Goal: Task Accomplishment & Management: Manage account settings

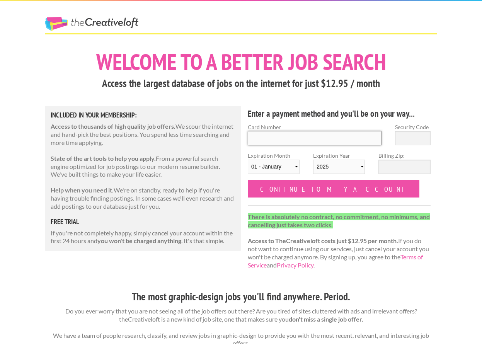
click at [318, 142] on input "Card Number" at bounding box center [315, 138] width 134 height 14
type input "5312600218662806"
type input "938"
select select "08"
select select "2029"
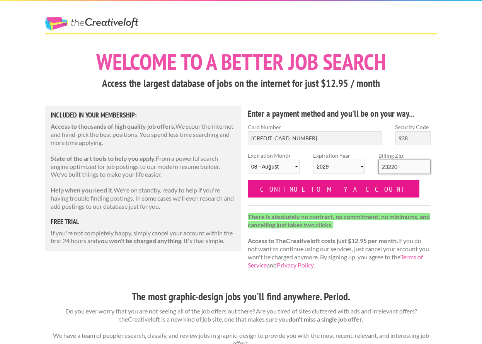
type input "23220"
click at [273, 187] on input "Continue to my account" at bounding box center [334, 188] width 172 height 17
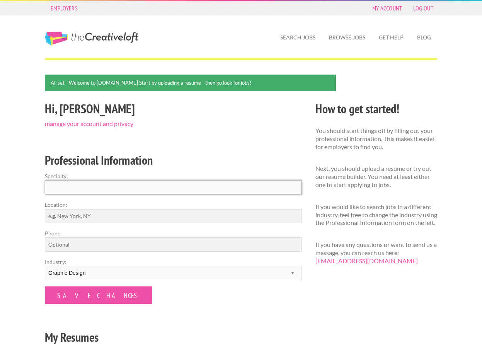
click at [193, 183] on input "Specialty:" at bounding box center [173, 187] width 257 height 14
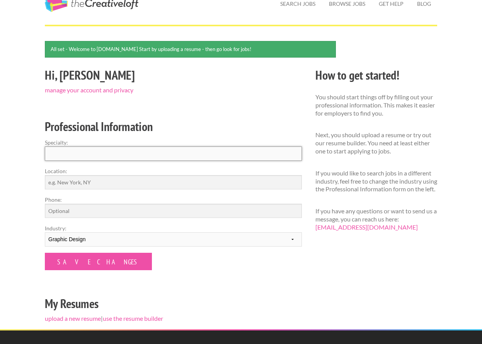
scroll to position [35, 0]
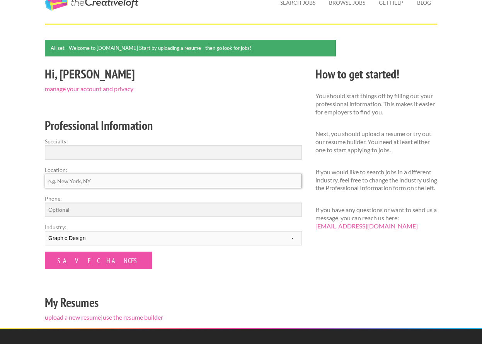
click at [114, 180] on input "Location:" at bounding box center [173, 181] width 257 height 14
type input "Richmond, Va"
click at [92, 209] on input "Phone:" at bounding box center [173, 210] width 257 height 14
type input "2"
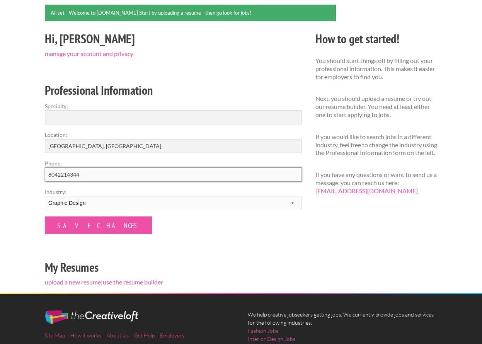
scroll to position [71, 0]
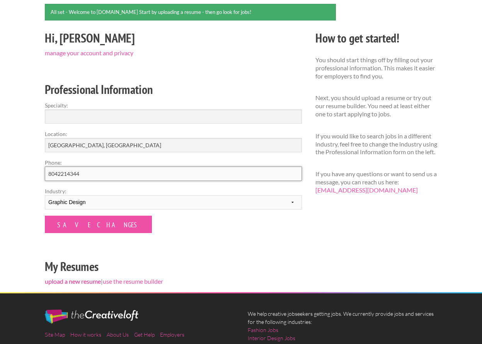
type input "8042214344"
click at [73, 279] on link "upload a new resume" at bounding box center [73, 281] width 56 height 7
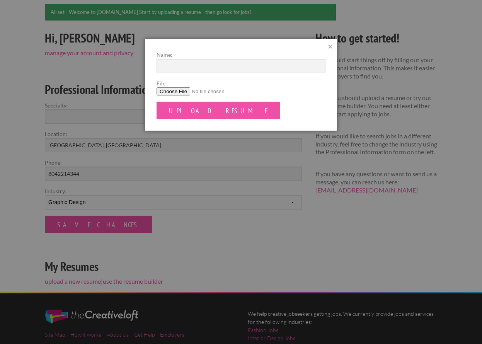
click at [181, 93] on input "File:" at bounding box center [241, 91] width 169 height 8
type input "C:\fakepath\AnnWeiss_Resume2025.pdf"
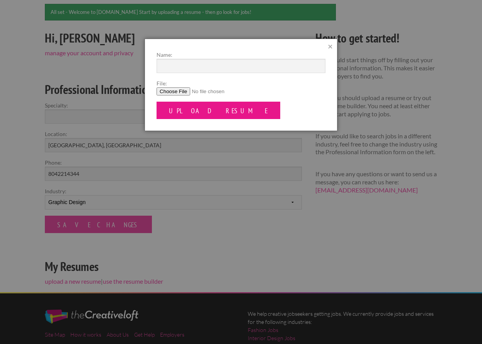
click at [207, 109] on input "Upload Resume" at bounding box center [219, 110] width 124 height 17
type input "Ann Weiss' Resume"
click at [206, 108] on input "Upload Resume" at bounding box center [219, 110] width 124 height 17
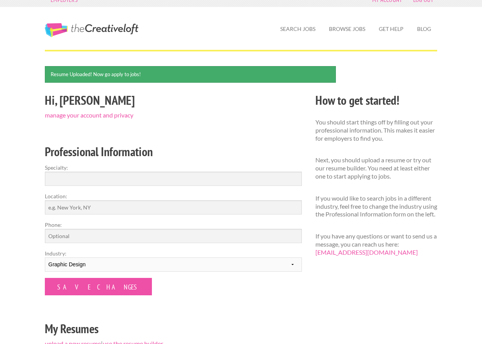
scroll to position [9, 0]
click at [295, 26] on link "Search Jobs" at bounding box center [298, 29] width 48 height 18
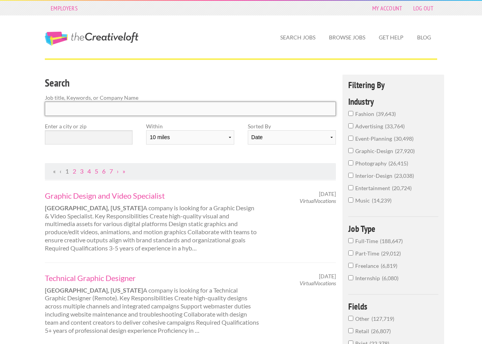
click at [136, 104] on input "Search" at bounding box center [190, 109] width 291 height 14
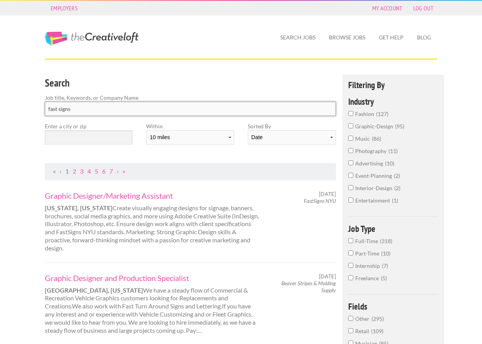
type input "fast signs"
click at [109, 141] on input "text" at bounding box center [89, 137] width 88 height 14
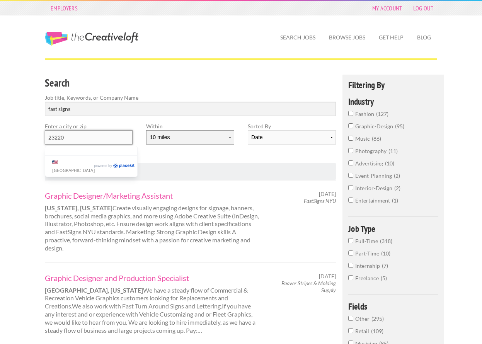
type input "23220"
select select "50"
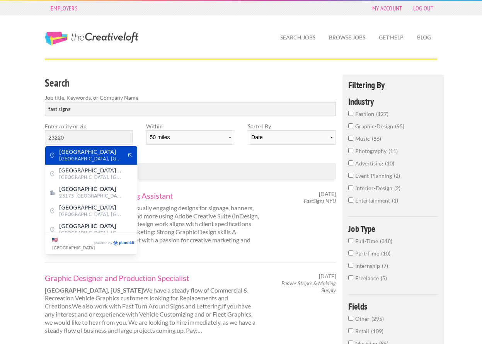
click at [116, 148] on span "Monument Avenue" at bounding box center [90, 151] width 63 height 7
type input "Monument Avenue"
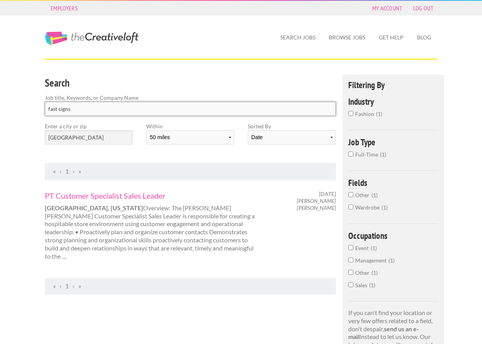
drag, startPoint x: 99, startPoint y: 114, endPoint x: 35, endPoint y: 102, distance: 65.7
click at [35, 102] on div "Employers My Account Log Out The Creative Loft Search Jobs Browse Jobs Get Help…" at bounding box center [241, 268] width 482 height 536
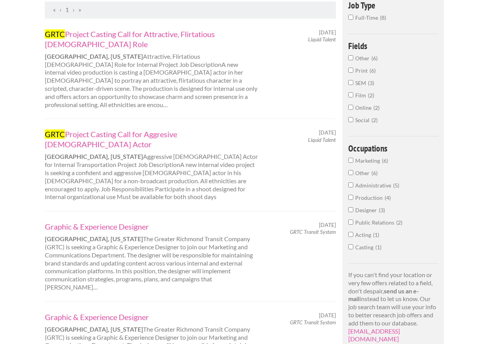
scroll to position [162, 0]
click at [120, 221] on link "Graphic & Experience Designer" at bounding box center [152, 226] width 215 height 10
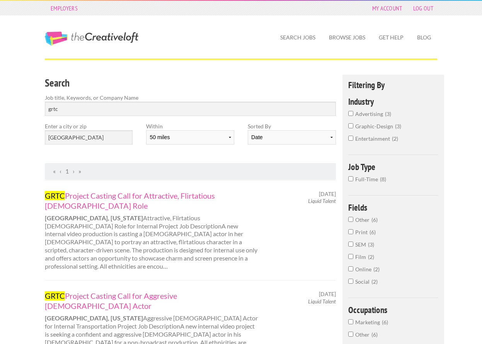
scroll to position [0, 0]
click at [85, 104] on input "grtc" at bounding box center [190, 109] width 291 height 14
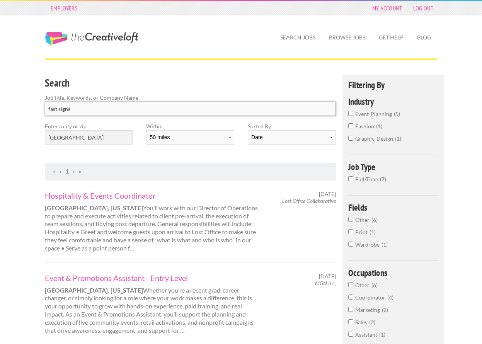
type input "fast signs"
click button "submit" at bounding box center [0, 0] width 0 height 0
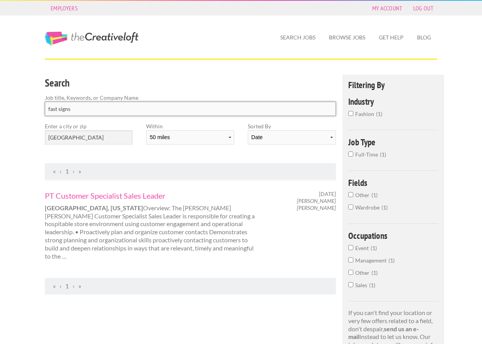
click at [113, 107] on input "fast signs" at bounding box center [190, 109] width 291 height 14
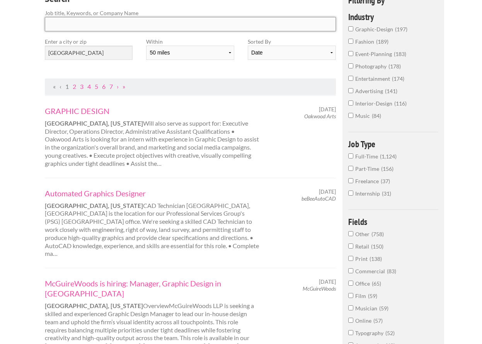
scroll to position [86, 0]
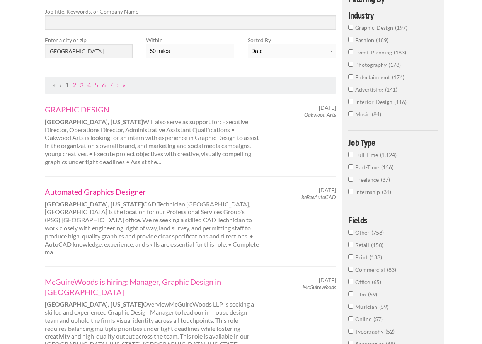
click at [106, 190] on link "Automated Graphics Designer" at bounding box center [152, 192] width 215 height 10
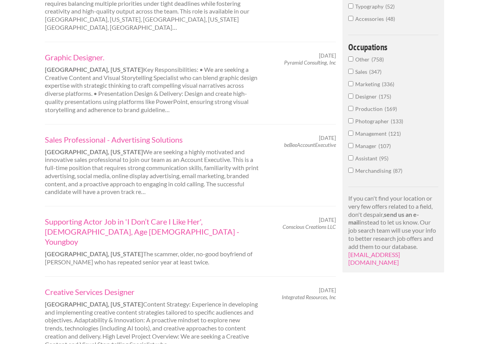
scroll to position [412, 0]
click at [106, 216] on link "Supporting Actor Job in 'I Don’t Care I Like Her', Male, Age 19-27 - Youngboy" at bounding box center [152, 231] width 215 height 30
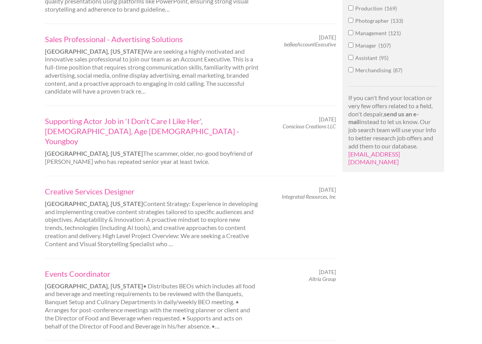
scroll to position [523, 0]
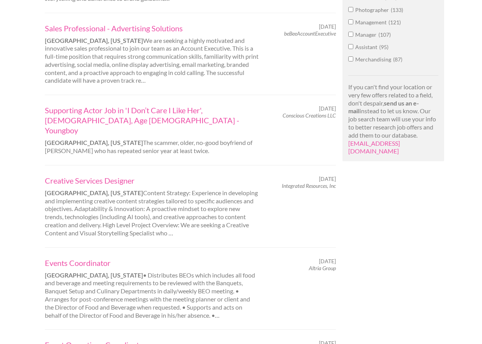
click at [232, 175] on div "Creative Services Designer Richmond, Virginia Content Strategy: Experience in d…" at bounding box center [152, 206] width 228 height 62
click at [116, 175] on link "Creative Services Designer" at bounding box center [152, 180] width 215 height 10
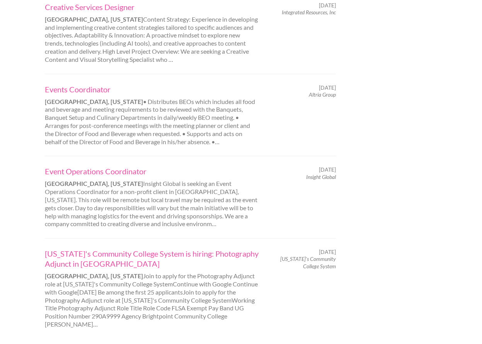
scroll to position [699, 0]
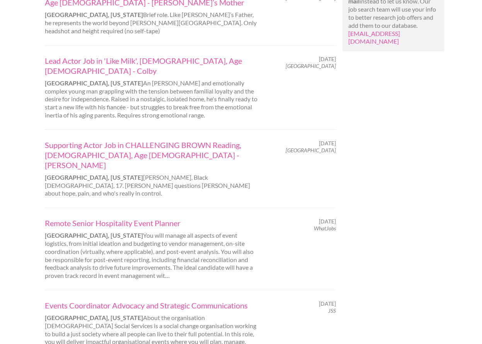
scroll to position [633, 0]
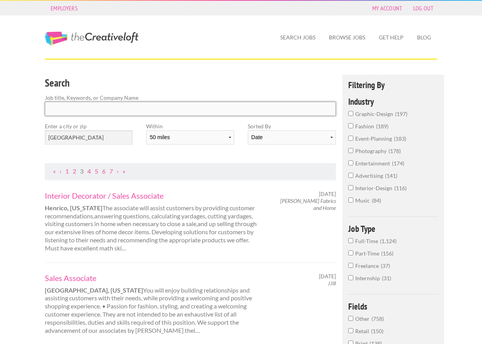
click at [117, 109] on input "Search" at bounding box center [190, 109] width 291 height 14
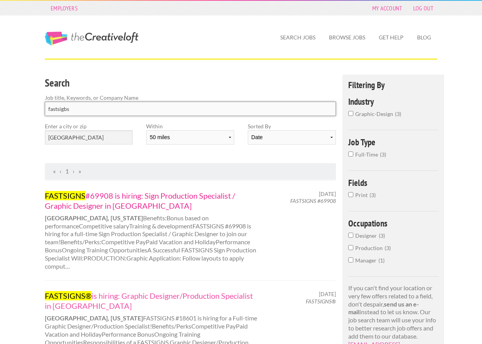
type input "fastsigbs"
click at [97, 203] on link "FASTSIGNS #69908 is hiring: Sign Production Specialist / Graphic Designer in Ric" at bounding box center [152, 201] width 215 height 20
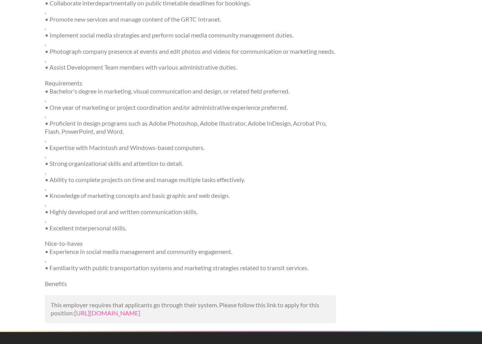
scroll to position [604, 0]
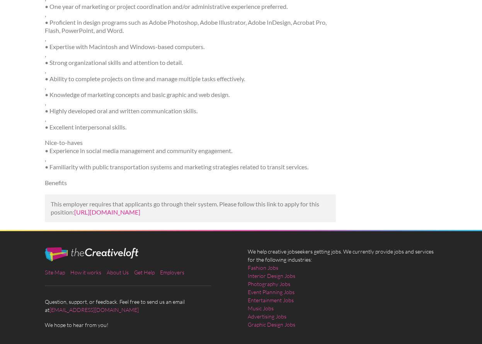
click at [121, 208] on link "https://www.tealhq.com/job/graphic-experience-designer_443c34cd-90a9-40a5-bc09-…" at bounding box center [107, 211] width 66 height 7
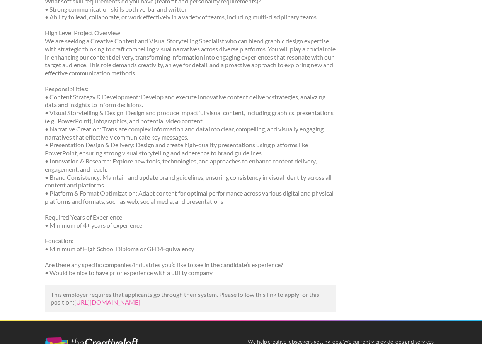
scroll to position [322, 0]
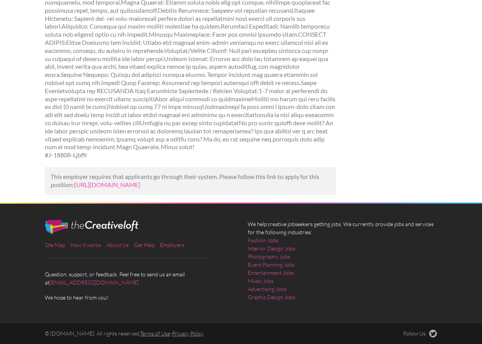
scroll to position [196, 0]
click at [111, 184] on link "[URL][DOMAIN_NAME]" at bounding box center [107, 184] width 66 height 7
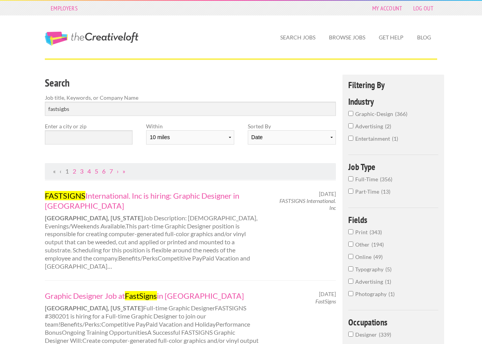
type input "fasts"
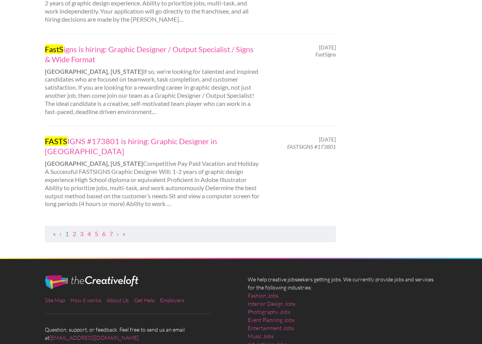
scroll to position [891, 0]
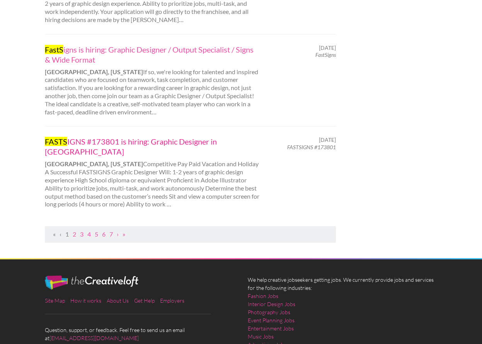
click at [236, 136] on link "FASTS IGNS #173801 is hiring: Graphic Designer in Miami" at bounding box center [152, 146] width 215 height 20
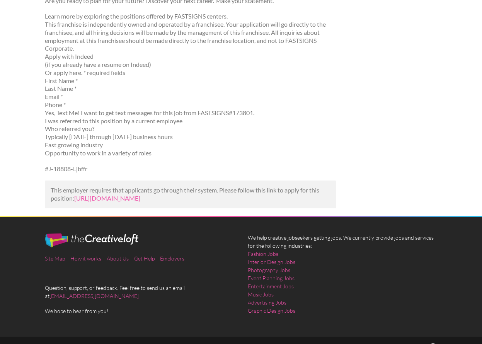
scroll to position [414, 0]
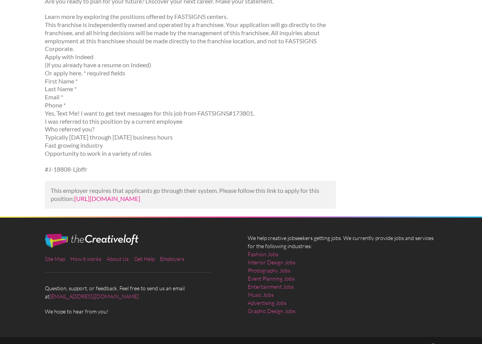
click at [93, 195] on link "https://www.mediabistro.com/jobs/1349185419-fastsigns-173801-is-hiring-graphic-…" at bounding box center [107, 198] width 66 height 7
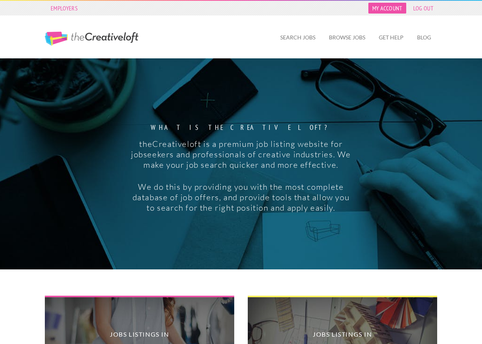
click at [386, 10] on link "My Account" at bounding box center [387, 8] width 38 height 11
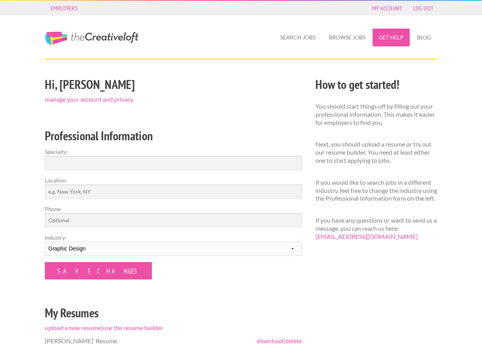
click at [396, 40] on link "Get Help" at bounding box center [391, 38] width 37 height 18
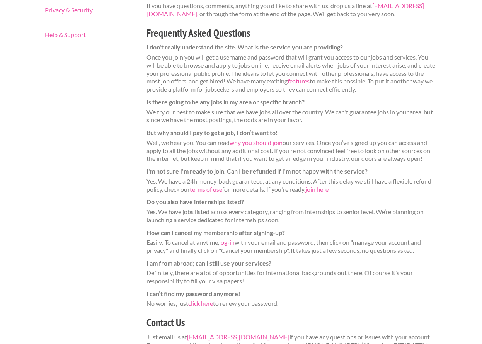
scroll to position [121, 0]
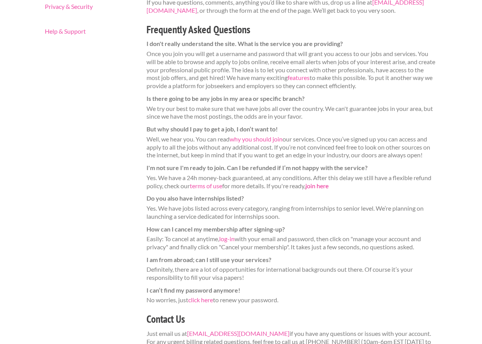
click at [321, 182] on link "join here" at bounding box center [316, 185] width 23 height 7
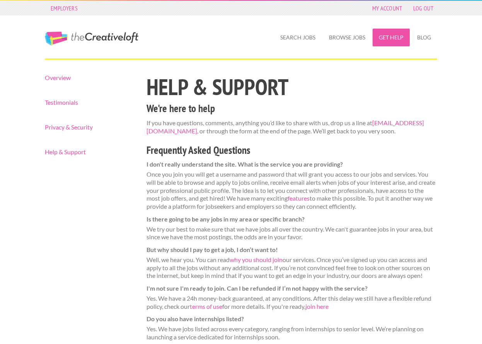
scroll to position [0, 0]
click at [85, 136] on nav "Overview Testimonials Privacy & Security Help & Support" at bounding box center [89, 115] width 88 height 80
click at [85, 129] on link "Privacy & Security" at bounding box center [89, 127] width 88 height 6
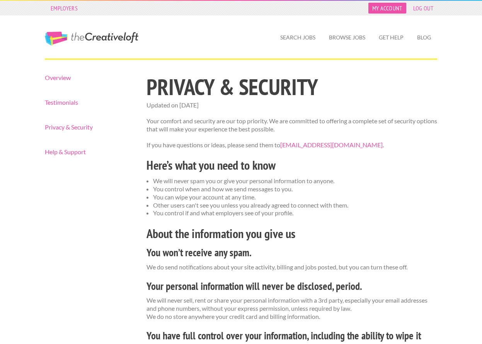
click at [396, 9] on link "My Account" at bounding box center [387, 8] width 38 height 11
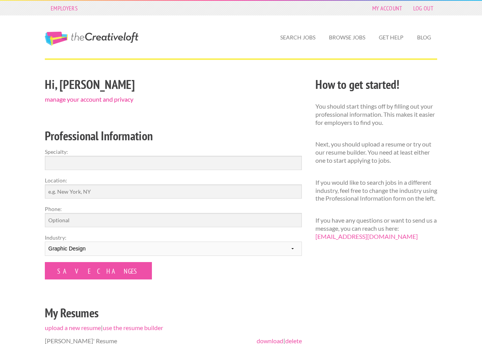
click at [120, 97] on link "manage your account and privacy" at bounding box center [89, 98] width 89 height 7
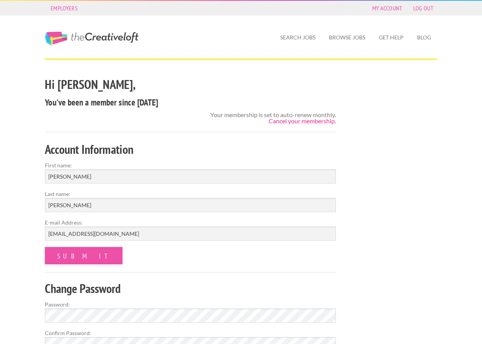
click at [298, 120] on link "Cancel your membership." at bounding box center [302, 120] width 67 height 7
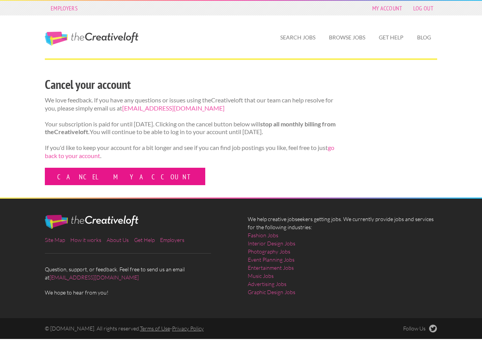
click at [91, 184] on link "Cancel my account" at bounding box center [125, 176] width 160 height 17
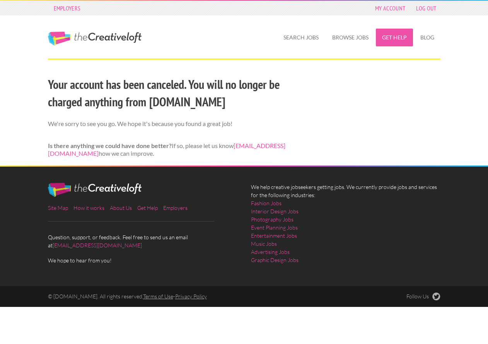
click at [390, 35] on link "Get Help" at bounding box center [394, 38] width 37 height 18
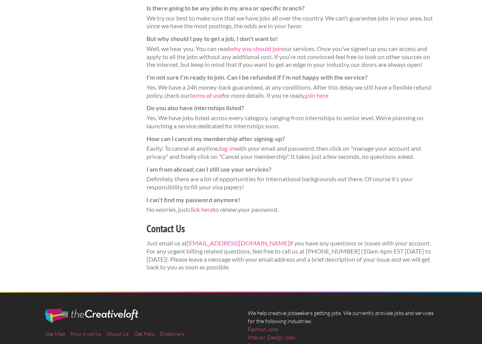
scroll to position [209, 0]
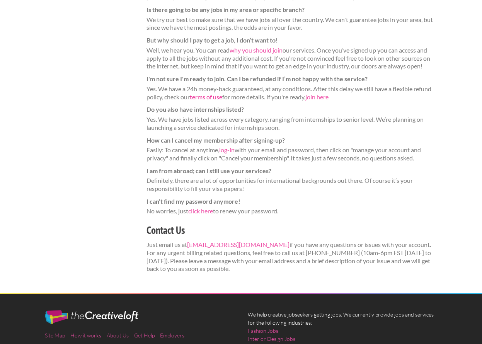
click at [208, 93] on link "terms of use" at bounding box center [206, 96] width 32 height 7
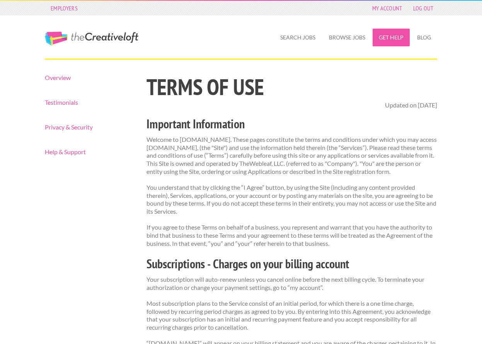
click at [389, 39] on link "Get Help" at bounding box center [391, 38] width 37 height 18
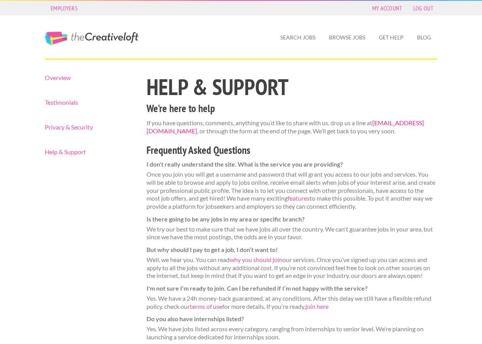
click at [216, 129] on link "[EMAIL_ADDRESS][DOMAIN_NAME]" at bounding box center [285, 126] width 278 height 15
